Goal: Task Accomplishment & Management: Complete application form

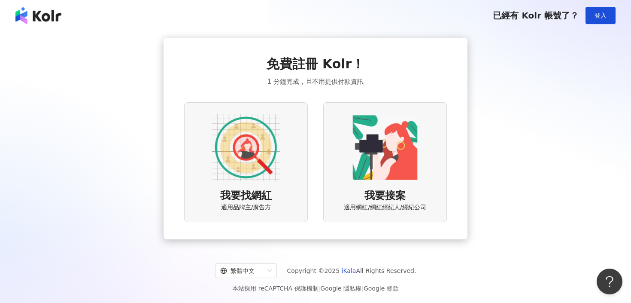
click at [259, 135] on img at bounding box center [246, 147] width 69 height 69
click at [397, 139] on img at bounding box center [385, 147] width 69 height 69
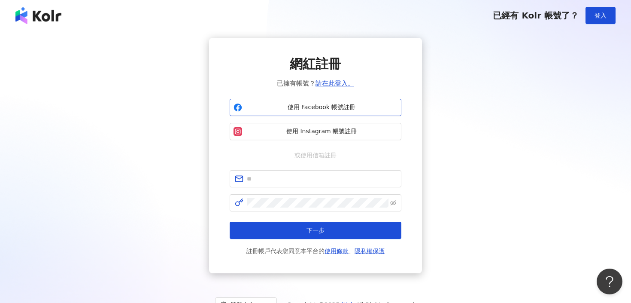
click at [383, 108] on span "使用 Facebook 帳號註冊" at bounding box center [322, 107] width 152 height 9
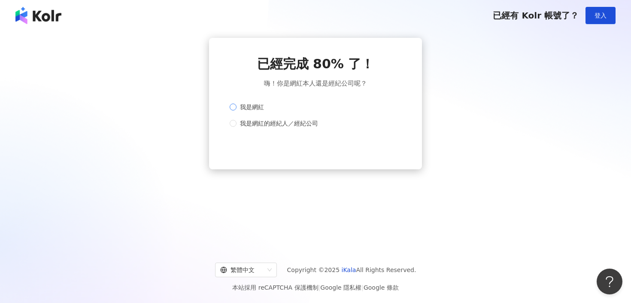
click at [291, 112] on label "我是網紅" at bounding box center [314, 106] width 168 height 9
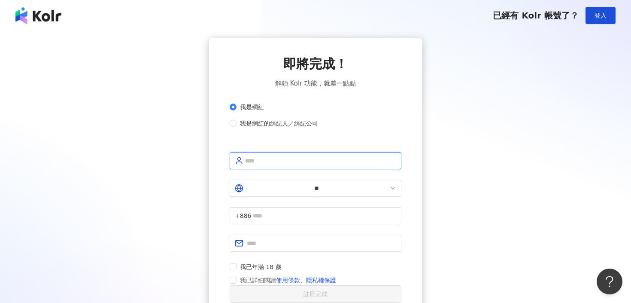
click at [337, 165] on input "text" at bounding box center [320, 160] width 151 height 9
type input "***"
type input "**********"
click at [335, 235] on span at bounding box center [316, 243] width 172 height 17
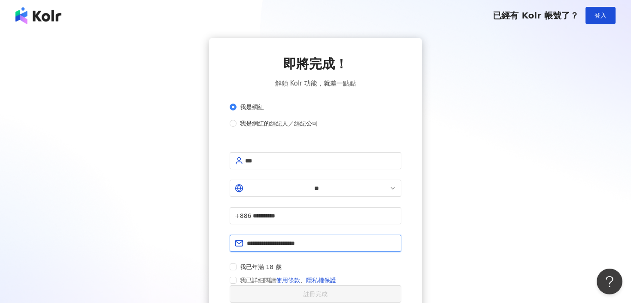
type input "**********"
click at [231, 275] on label "我已詳細閱讀 使用條款 、 隱私權保護" at bounding box center [285, 280] width 110 height 10
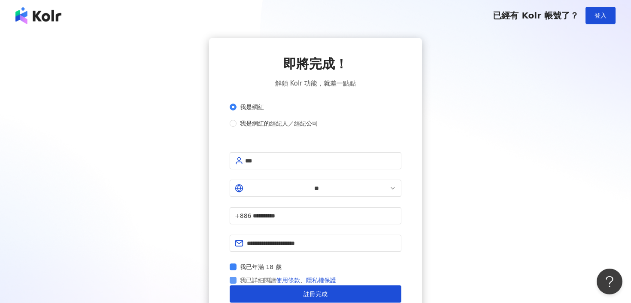
scroll to position [30, 0]
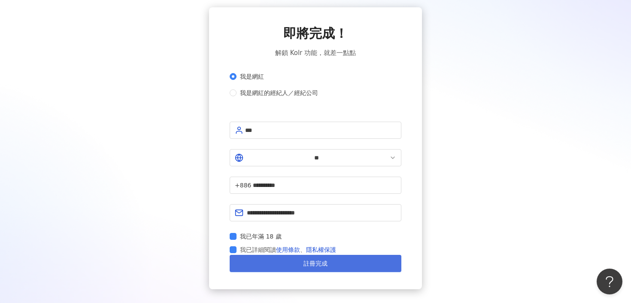
click at [241, 256] on button "註冊完成" at bounding box center [316, 263] width 172 height 17
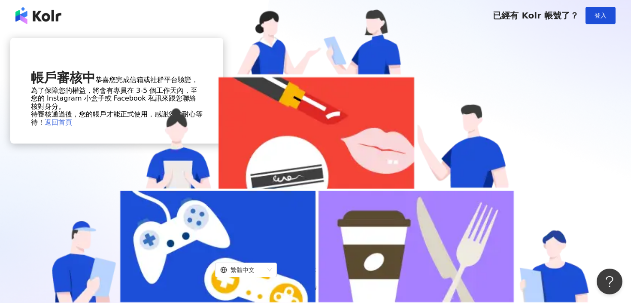
click at [72, 126] on link "返回首頁" at bounding box center [58, 122] width 27 height 8
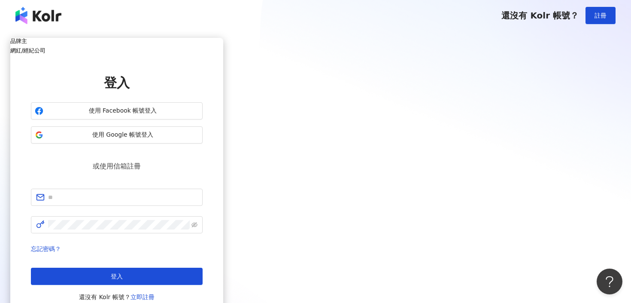
click at [46, 16] on img at bounding box center [38, 15] width 46 height 17
click at [18, 13] on img at bounding box center [38, 15] width 46 height 17
click at [203, 119] on button "使用 Facebook 帳號登入" at bounding box center [117, 110] width 172 height 17
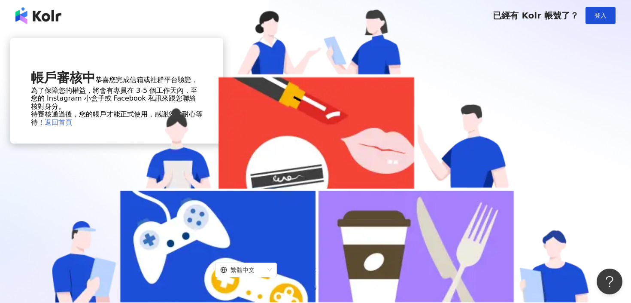
click at [72, 126] on link "返回首頁" at bounding box center [58, 122] width 27 height 8
